Goal: Task Accomplishment & Management: Use online tool/utility

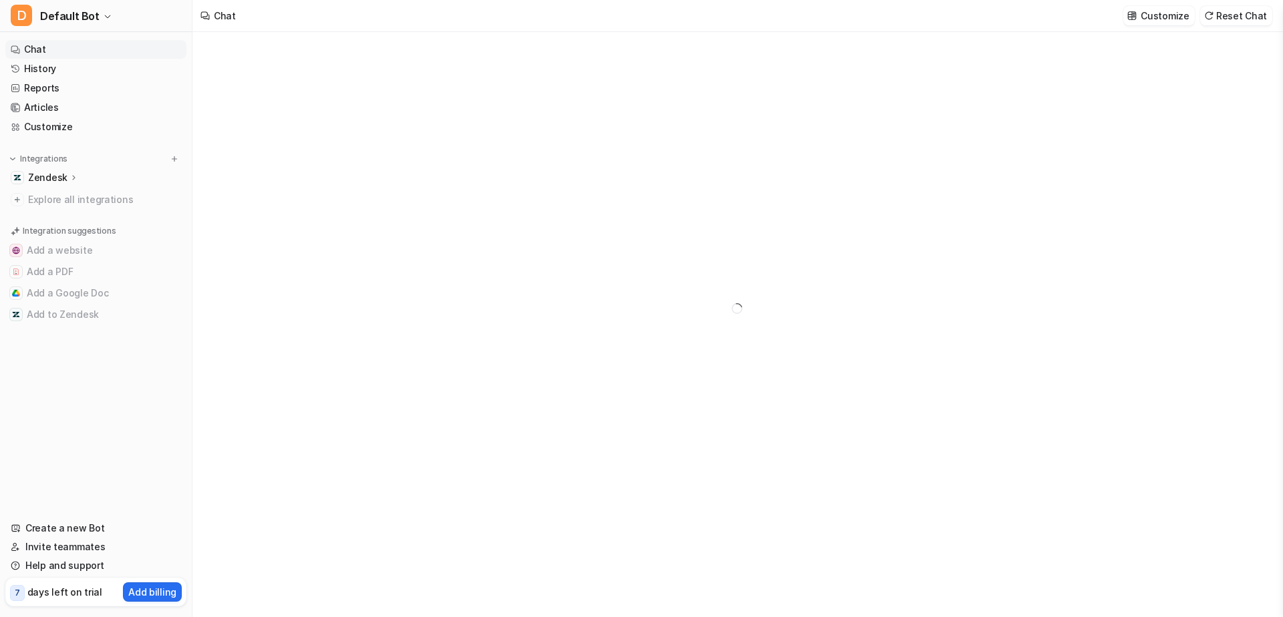
type textarea "**********"
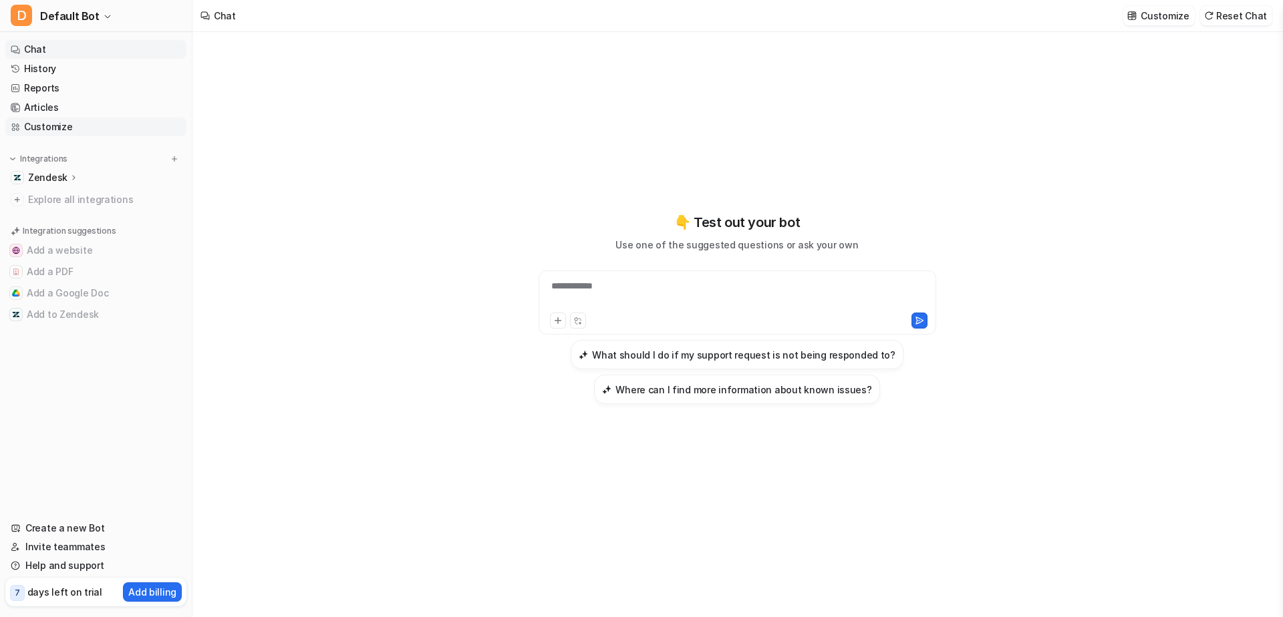
click at [50, 129] on link "Customize" at bounding box center [95, 127] width 181 height 19
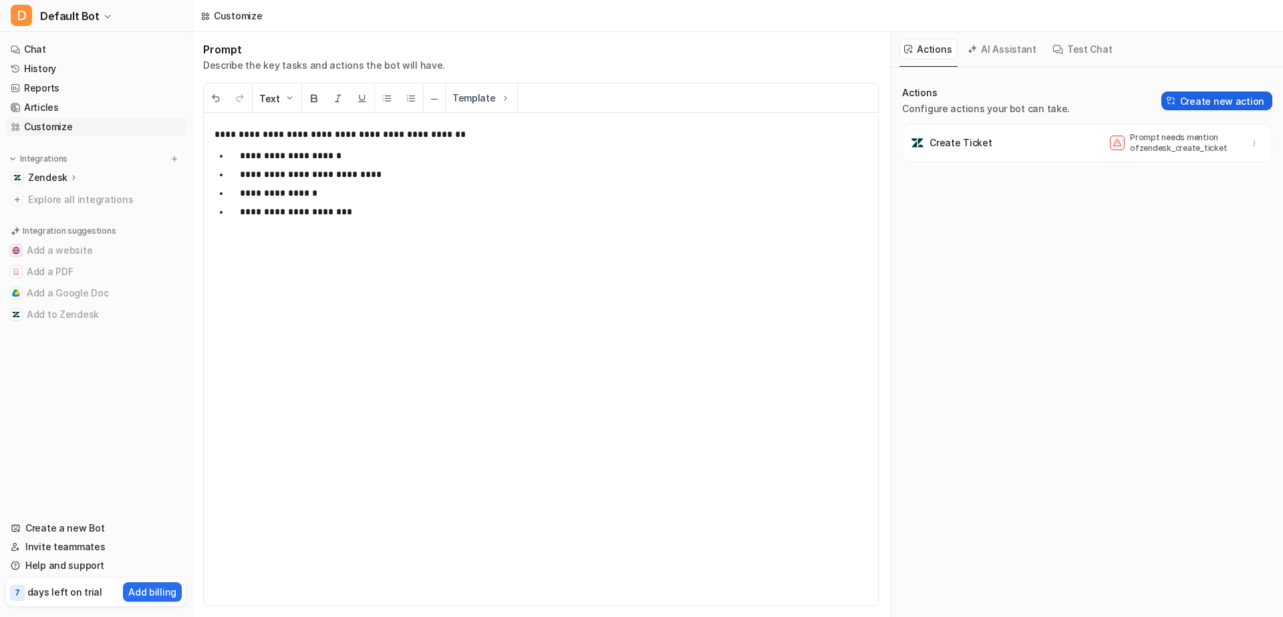
click at [1208, 95] on button "Create new action" at bounding box center [1216, 101] width 111 height 19
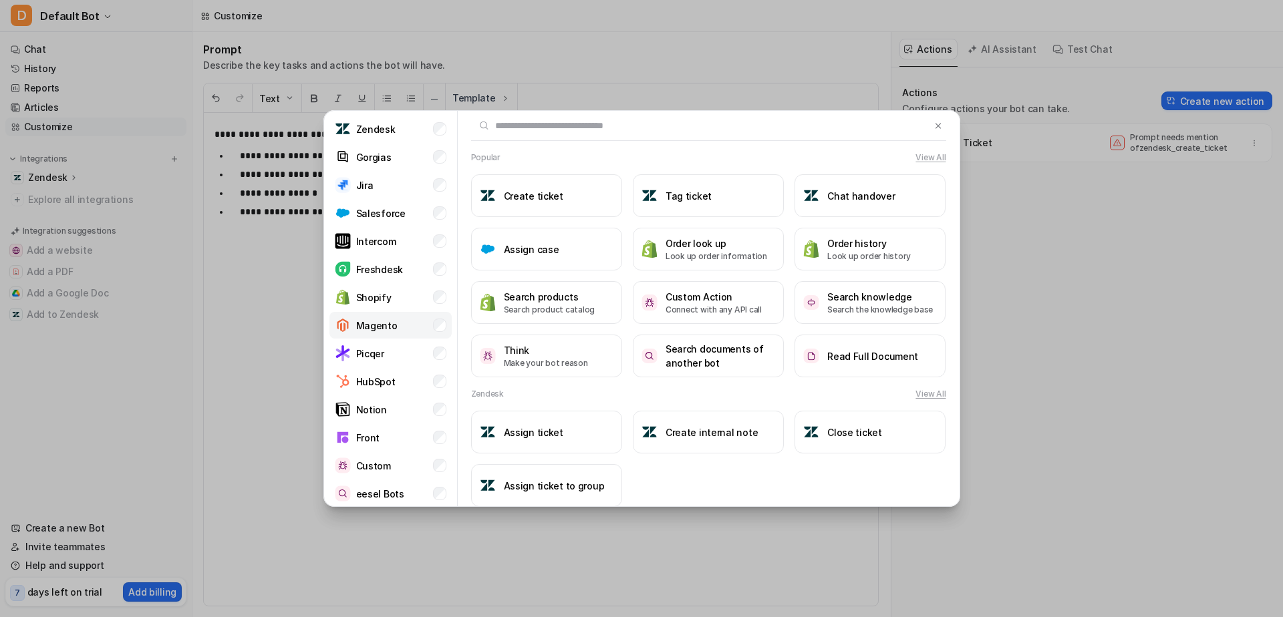
scroll to position [55, 0]
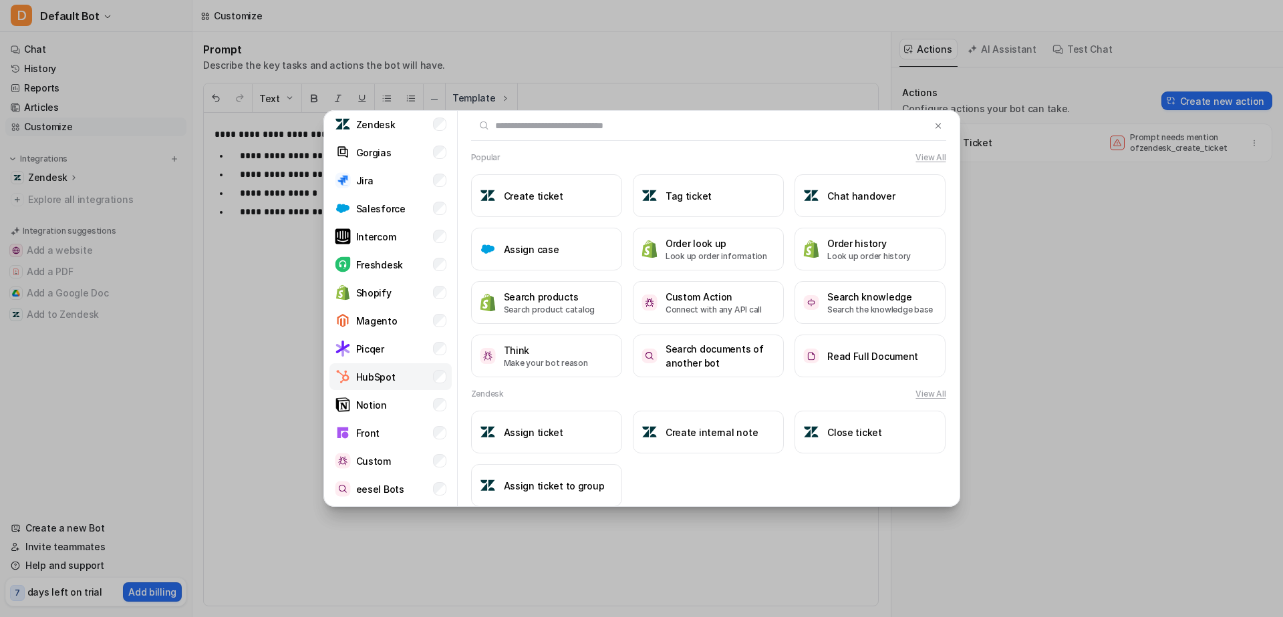
click at [394, 378] on li "HubSpot" at bounding box center [390, 377] width 122 height 27
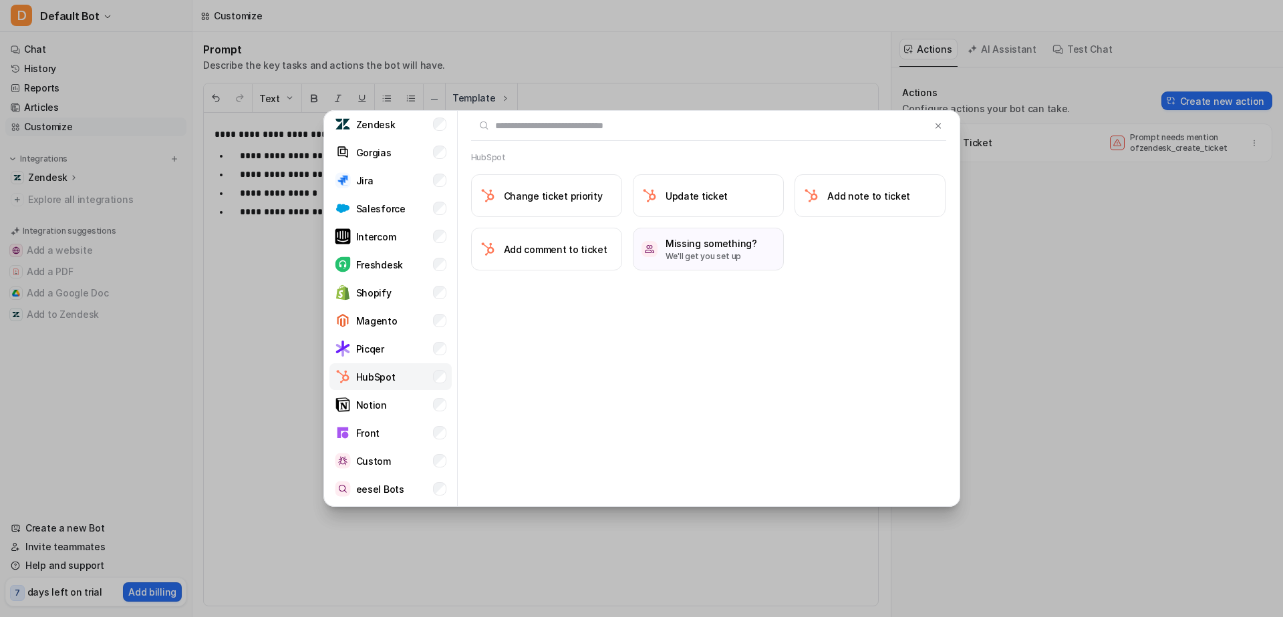
click at [384, 365] on li "HubSpot" at bounding box center [390, 377] width 122 height 27
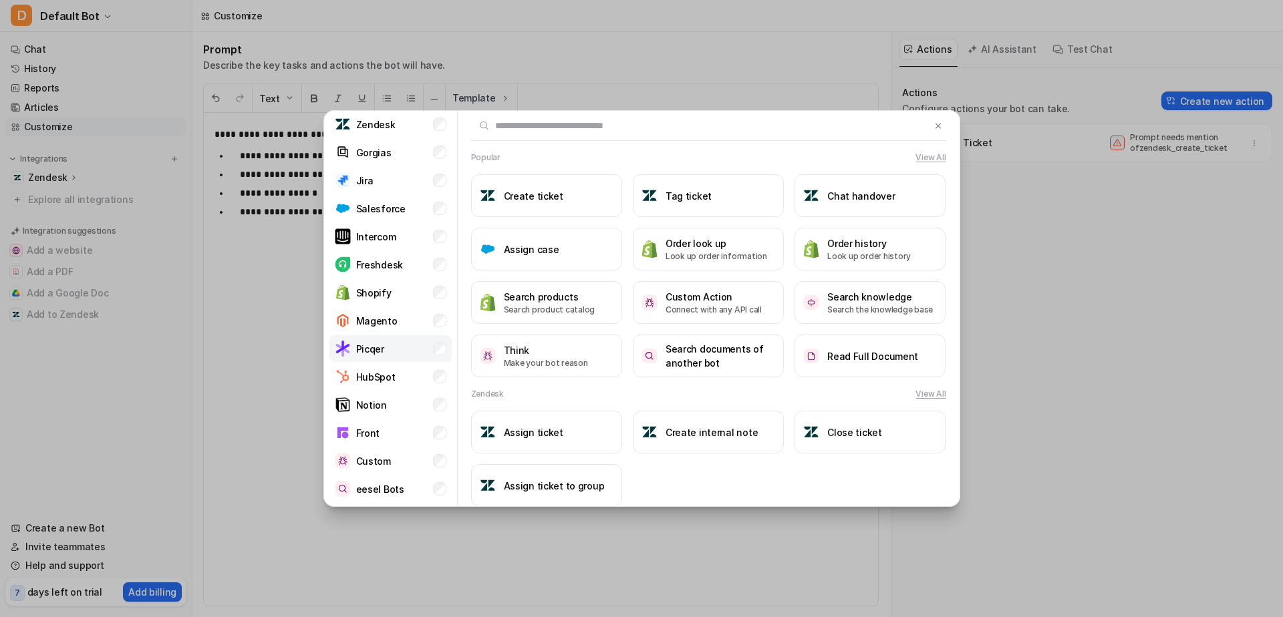
click at [382, 352] on p "Picqer" at bounding box center [370, 349] width 28 height 14
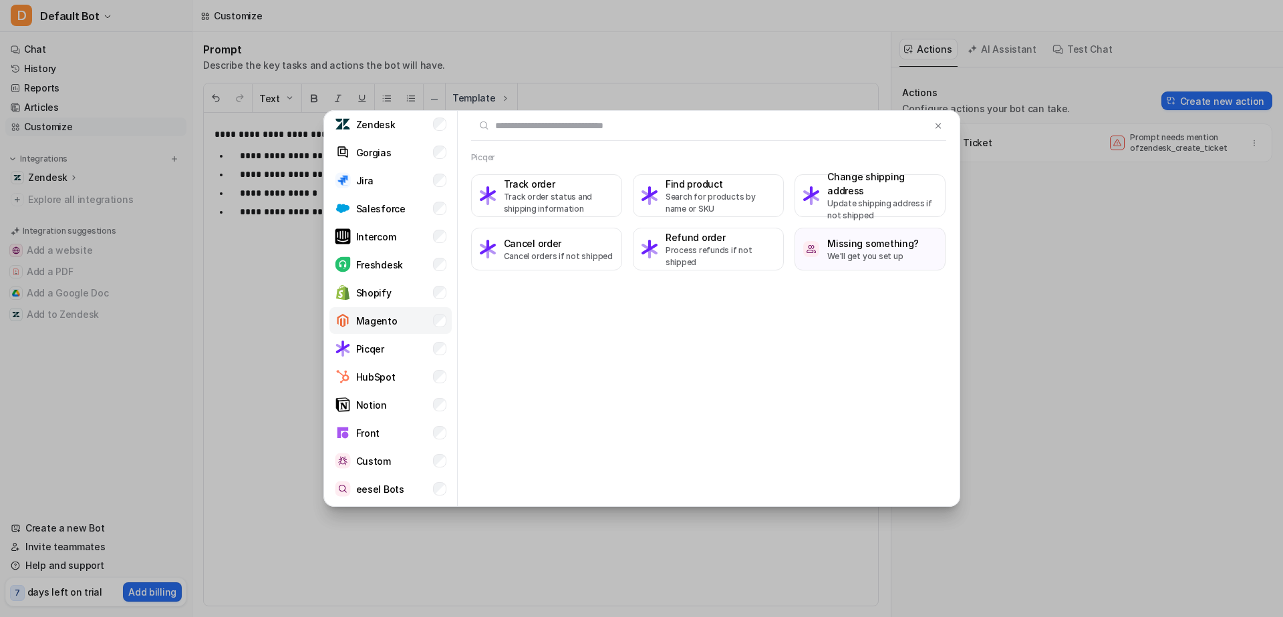
click at [367, 326] on p "Magento" at bounding box center [376, 321] width 41 height 14
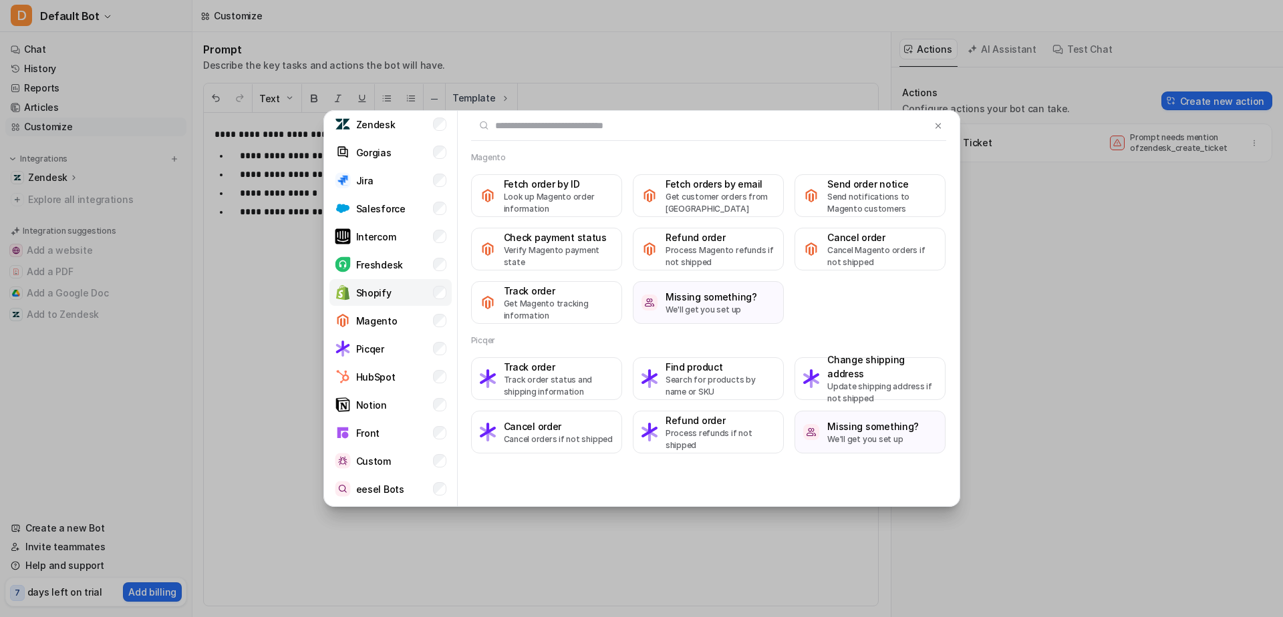
click at [365, 291] on p "Shopify" at bounding box center [373, 293] width 35 height 14
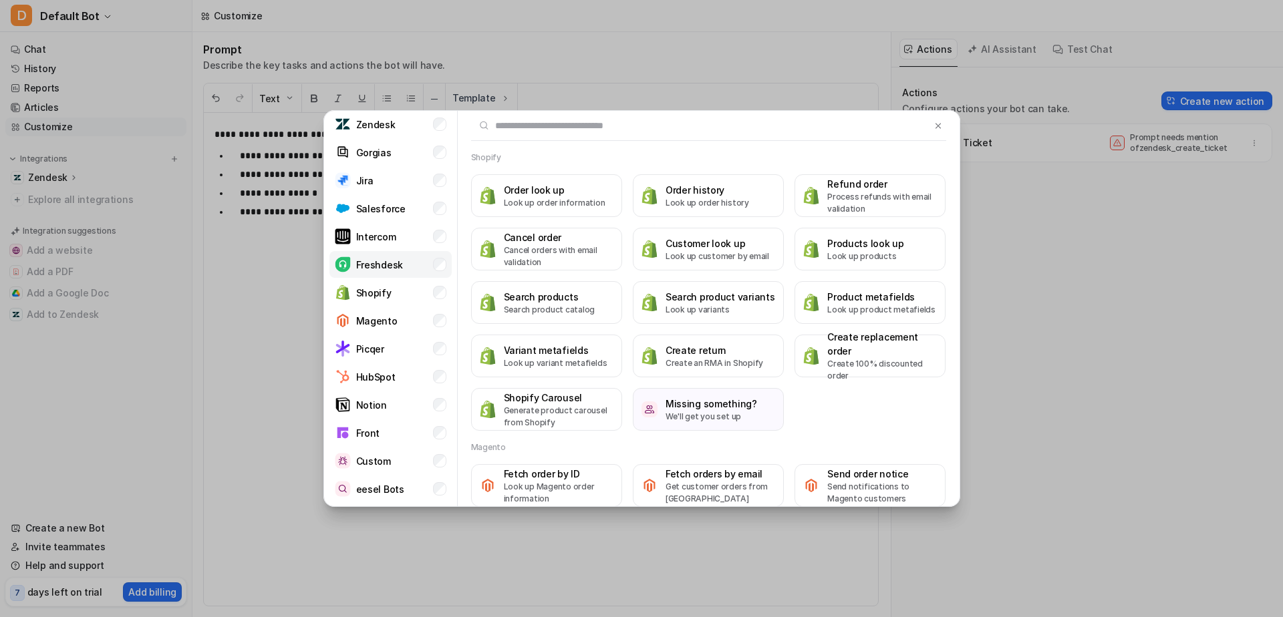
click at [372, 272] on div "Freshdesk" at bounding box center [369, 265] width 68 height 16
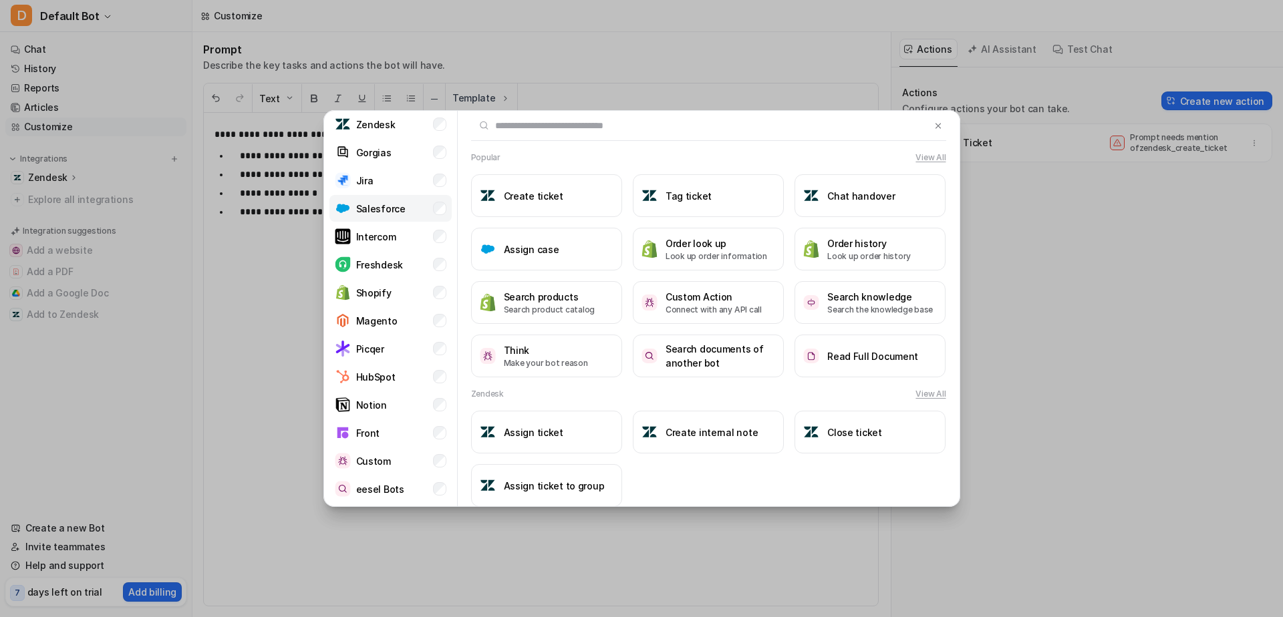
click at [398, 213] on p "Salesforce" at bounding box center [380, 209] width 49 height 14
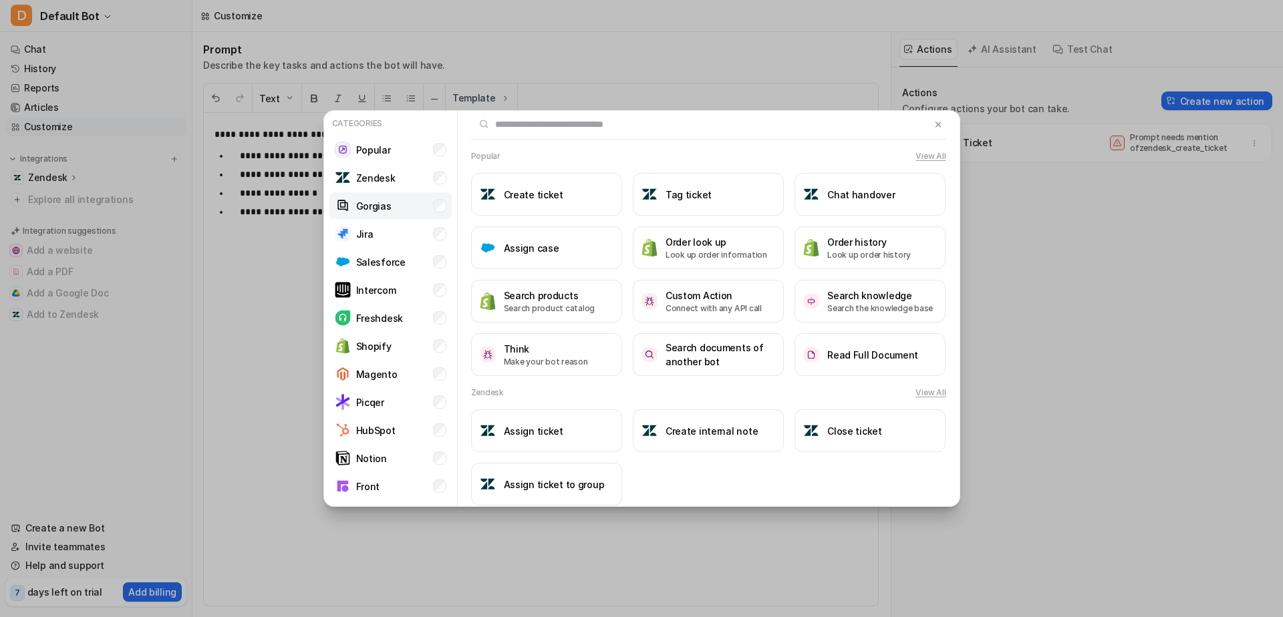
click at [386, 204] on p "Gorgias" at bounding box center [373, 206] width 35 height 14
click at [390, 236] on li "Jira" at bounding box center [390, 234] width 122 height 27
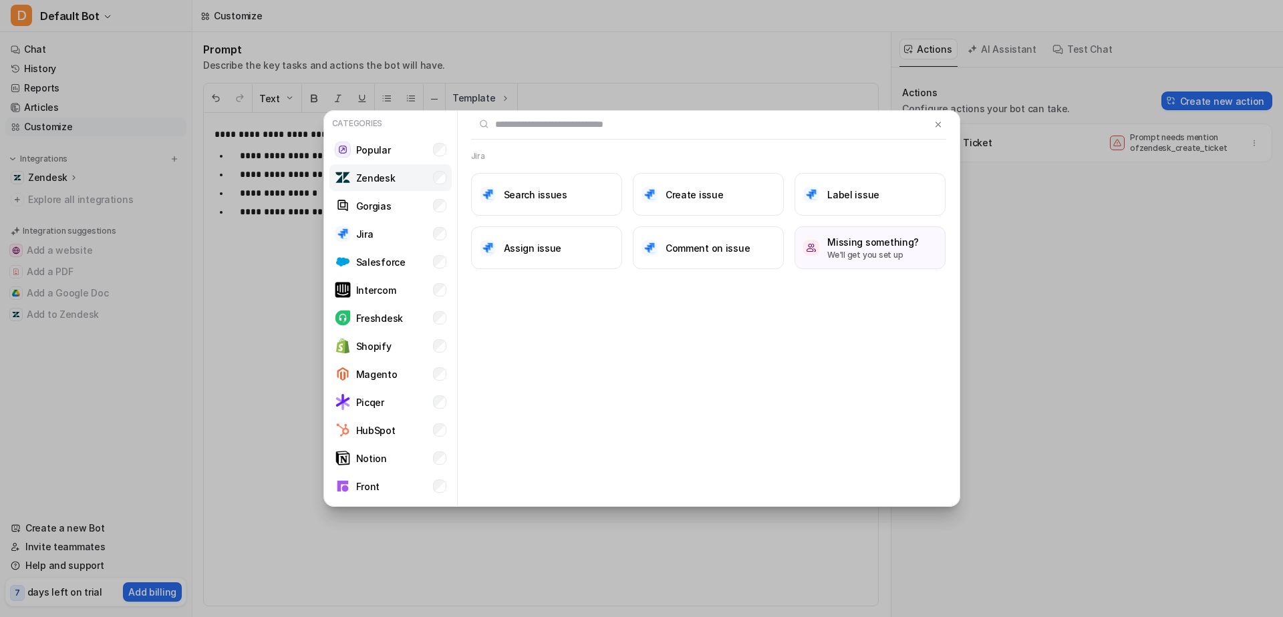
click at [384, 185] on div "Zendesk" at bounding box center [365, 178] width 61 height 16
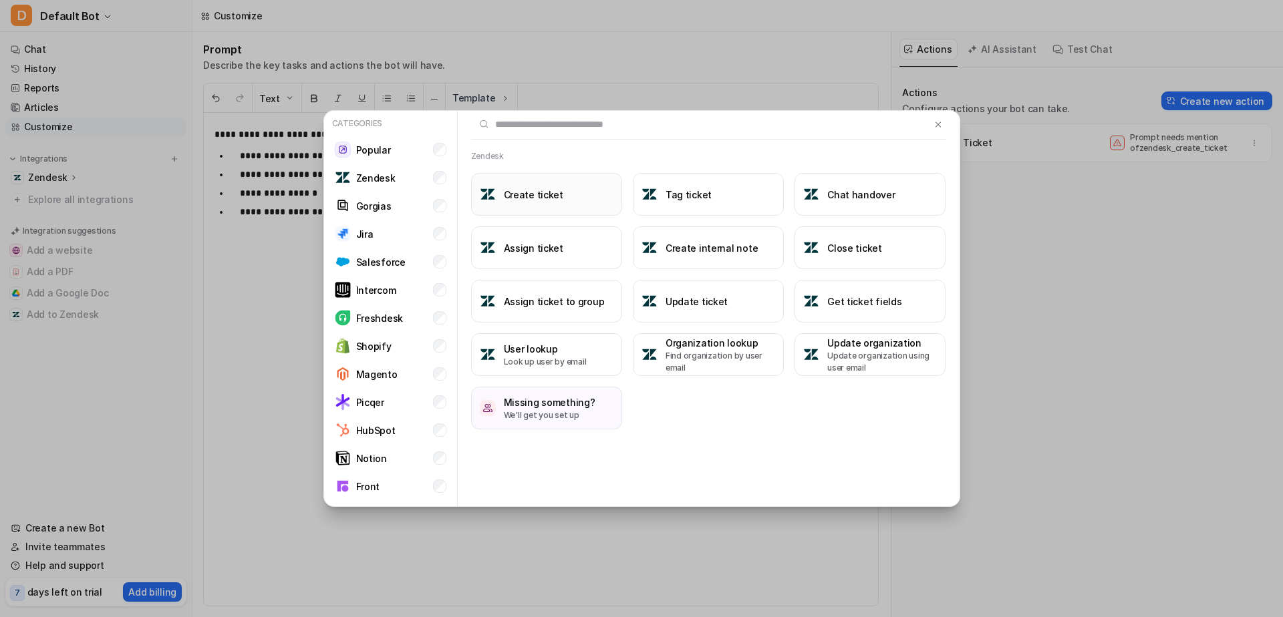
click at [571, 189] on button "Create ticket" at bounding box center [546, 194] width 151 height 43
